Goal: Transaction & Acquisition: Purchase product/service

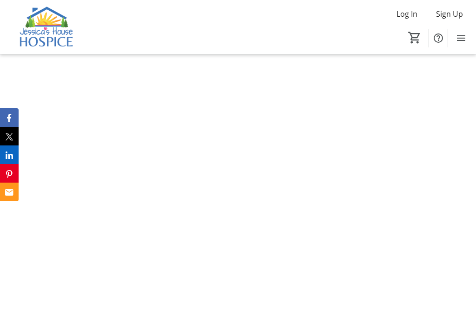
click at [426, 194] on div at bounding box center [238, 154] width 476 height 309
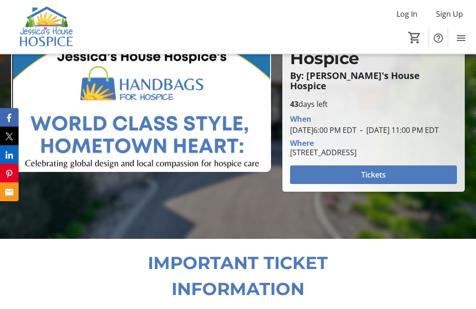
scroll to position [118, 0]
click at [375, 180] on span "Tickets" at bounding box center [373, 174] width 25 height 11
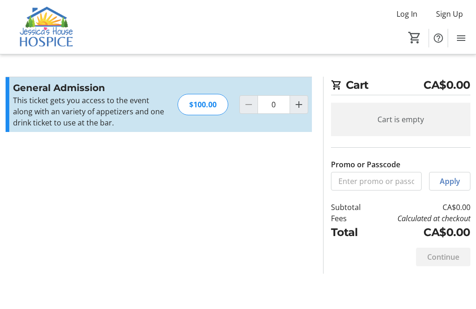
click at [301, 108] on mat-icon "Increment by one" at bounding box center [298, 104] width 11 height 11
type input "1"
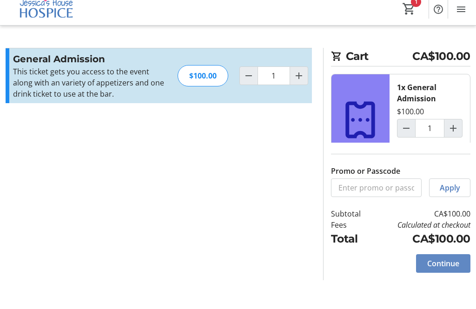
scroll to position [29, 0]
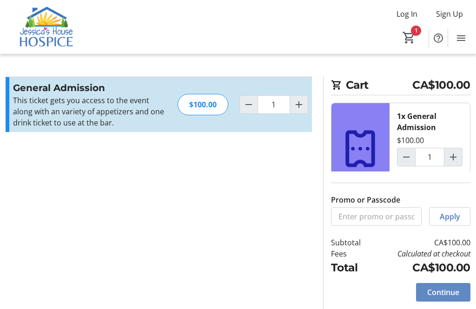
click at [447, 292] on span at bounding box center [443, 292] width 54 height 22
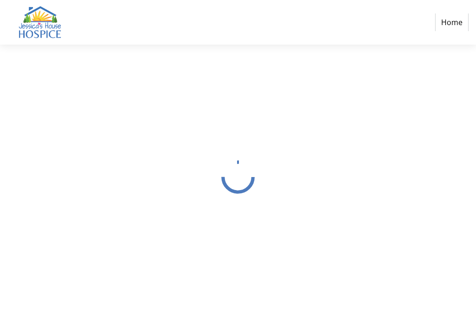
select select "CA"
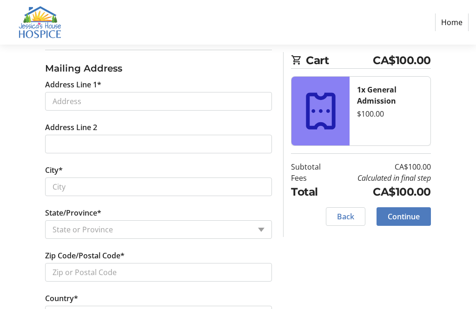
scroll to position [371, 0]
